Goal: Check status: Check status

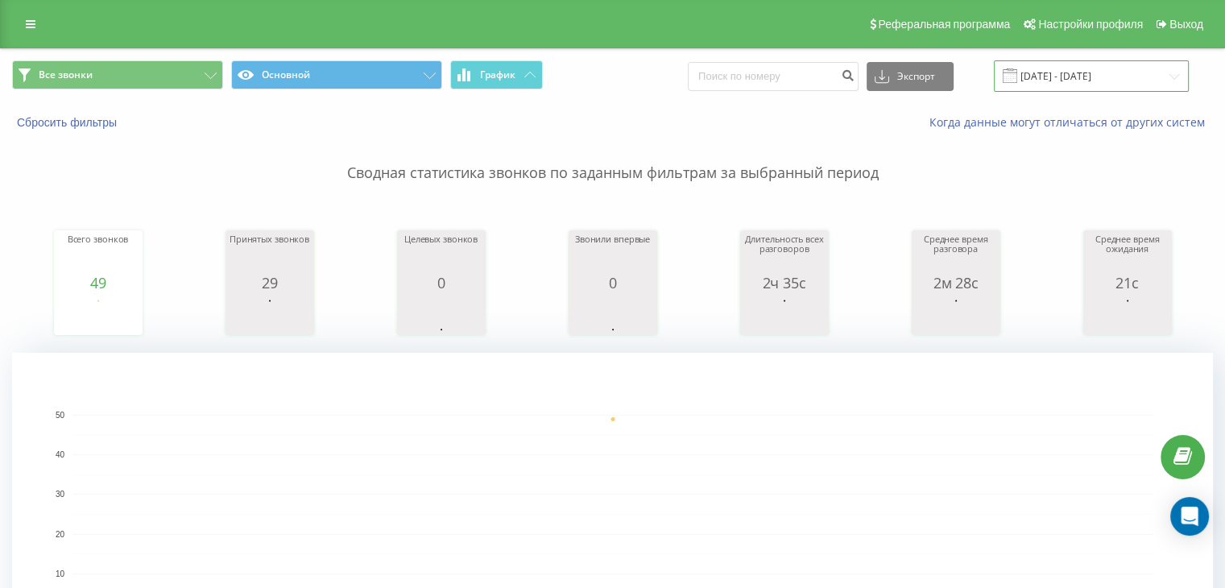
click at [1051, 81] on input "[DATE] - [DATE]" at bounding box center [1091, 75] width 195 height 31
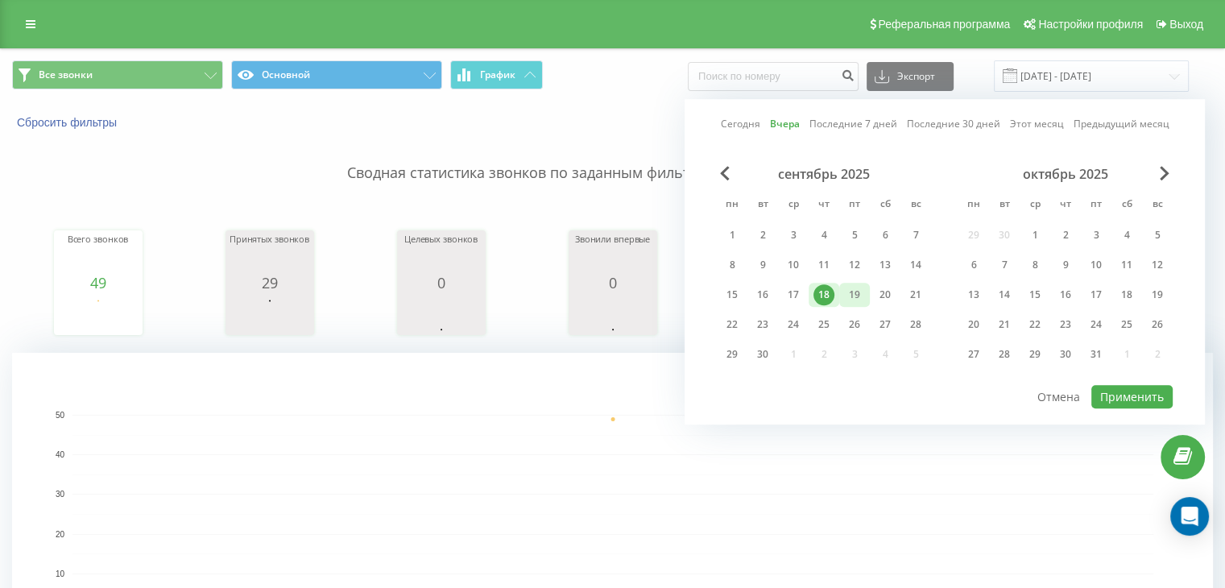
click at [852, 287] on div "19" at bounding box center [854, 294] width 21 height 21
click at [853, 286] on div "19" at bounding box center [854, 294] width 21 height 21
click at [1092, 385] on button "Применить" at bounding box center [1132, 396] width 81 height 23
type input "[DATE] - [DATE]"
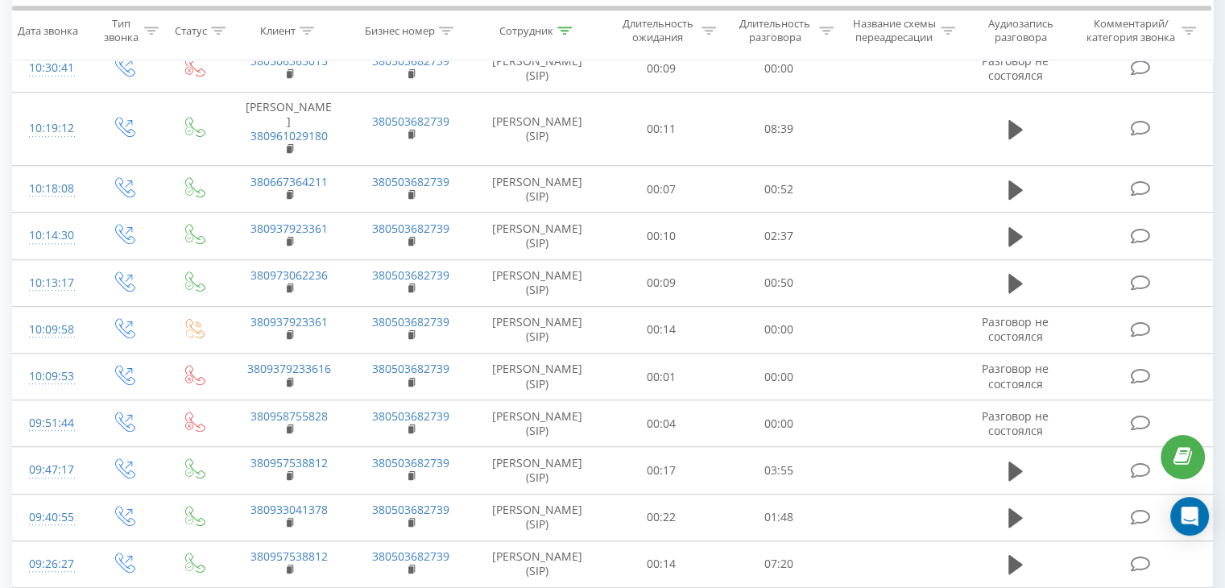
scroll to position [564, 0]
